Goal: Information Seeking & Learning: Learn about a topic

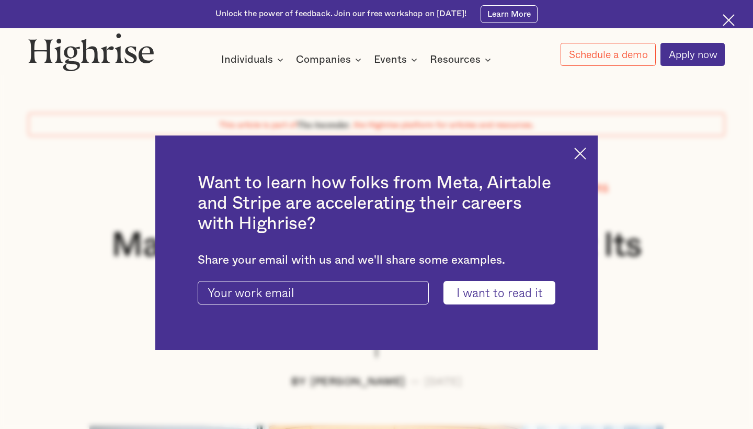
click at [583, 156] on img at bounding box center [580, 153] width 12 height 12
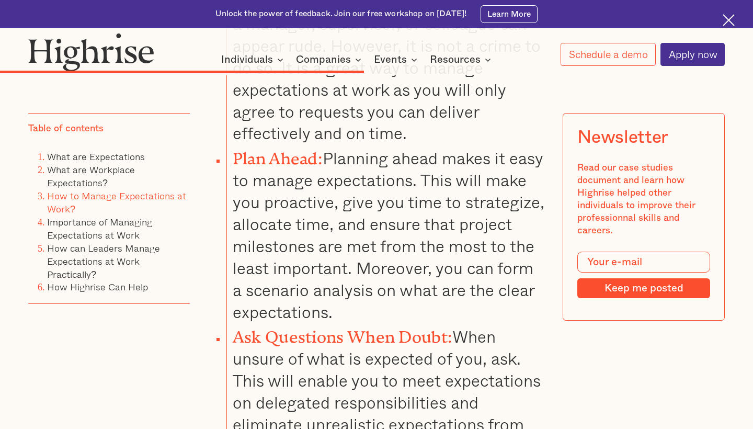
scroll to position [3972, 0]
click at [344, 145] on li "Plan Ahead: Planning ahead makes it easy to manage expectations. This will make…" at bounding box center [385, 234] width 319 height 178
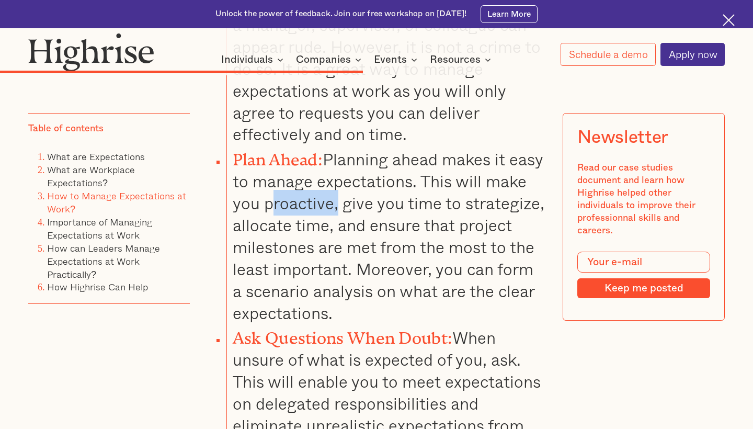
click at [344, 145] on li "Plan Ahead: Planning ahead makes it easy to manage expectations. This will make…" at bounding box center [385, 234] width 319 height 178
click at [412, 145] on li "Plan Ahead: Planning ahead makes it easy to manage expectations. This will make…" at bounding box center [385, 234] width 319 height 178
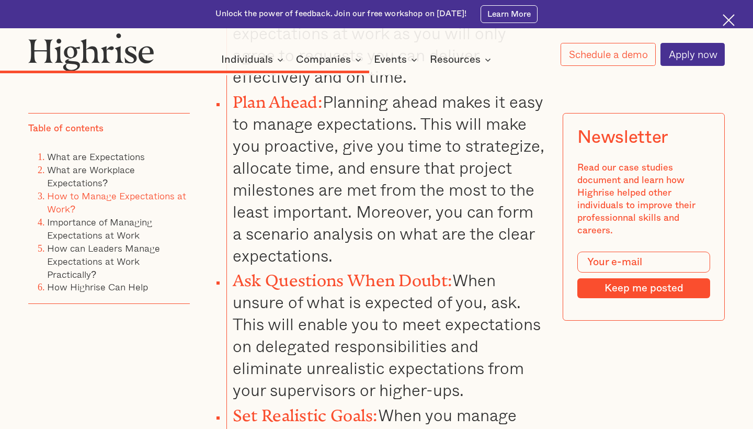
scroll to position [4031, 0]
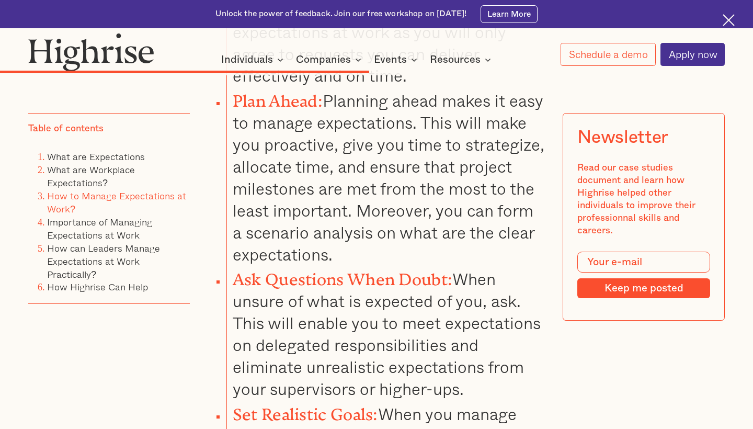
click at [268, 105] on li "Plan Ahead: Planning ahead makes it easy to manage expectations. This will make…" at bounding box center [385, 175] width 319 height 178
click at [335, 107] on li "Plan Ahead: Planning ahead makes it easy to manage expectations. This will make…" at bounding box center [385, 175] width 319 height 178
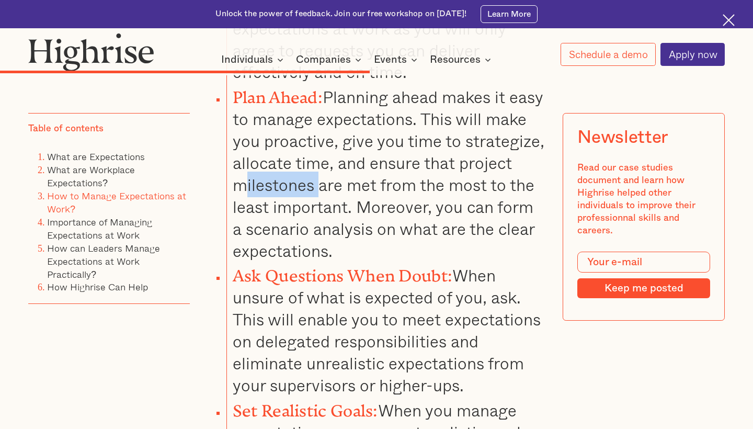
scroll to position [4033, 0]
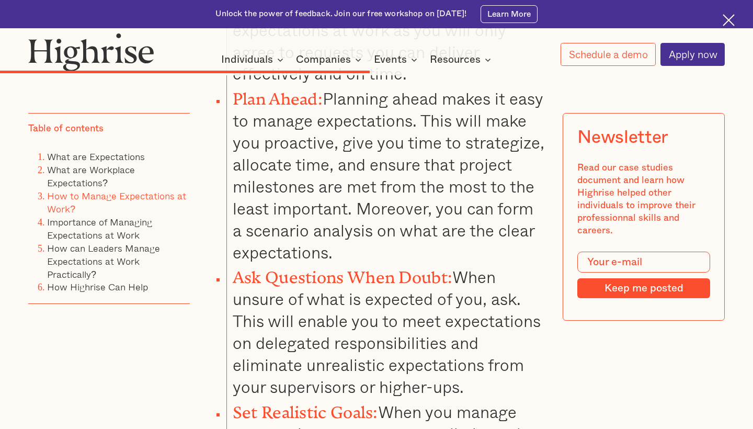
click at [546, 114] on div "Managing expectations is an important skill to have in a workplace. It minimize…" at bounding box center [376, 168] width 697 height 6828
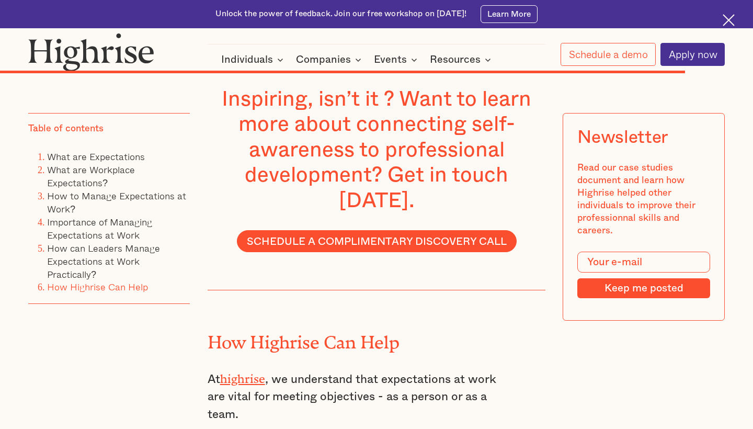
scroll to position [7027, 0]
